Goal: Information Seeking & Learning: Find specific fact

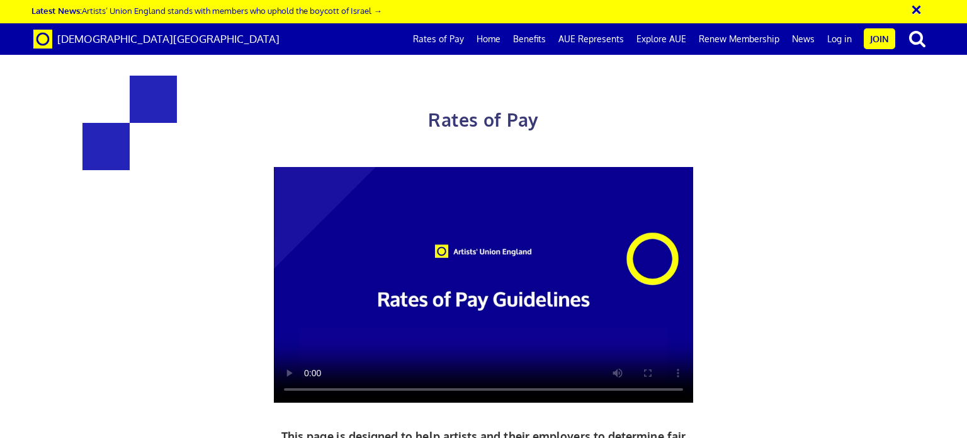
scroll to position [0, 9]
click at [866, 199] on div "Rates of Pay This page is designed to help artists and their employers to deter…" at bounding box center [484, 333] width 986 height 640
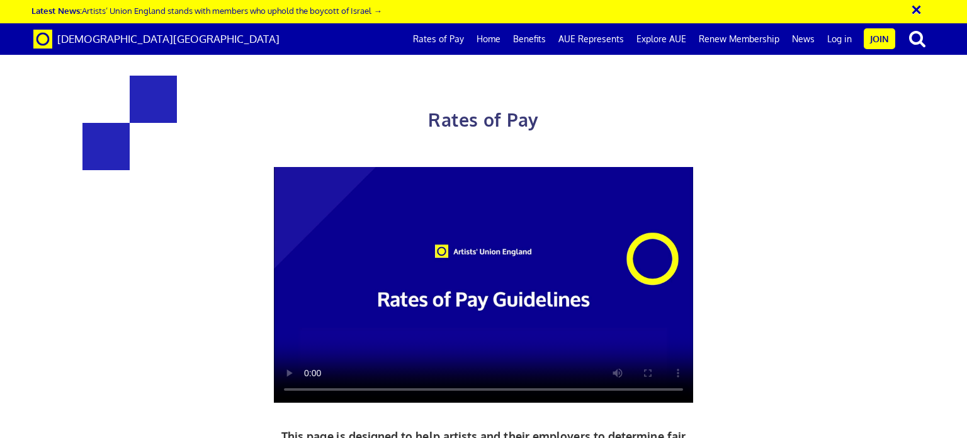
click at [916, 8] on button "×" at bounding box center [924, 7] width 31 height 21
